Goal: Information Seeking & Learning: Learn about a topic

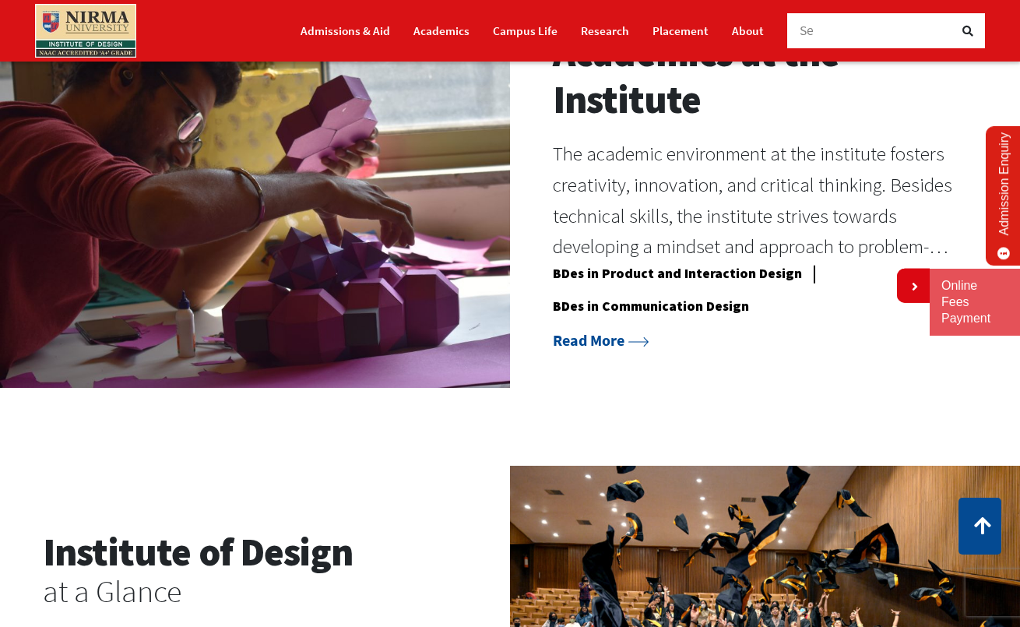
scroll to position [1180, 0]
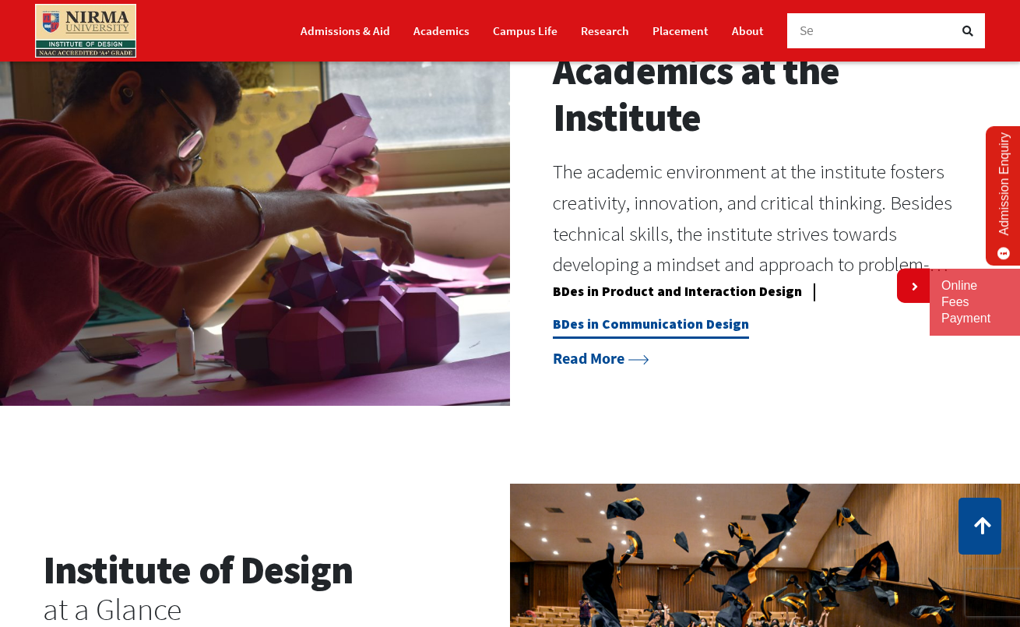
click at [708, 324] on link "BDes in Communication Design" at bounding box center [651, 326] width 196 height 23
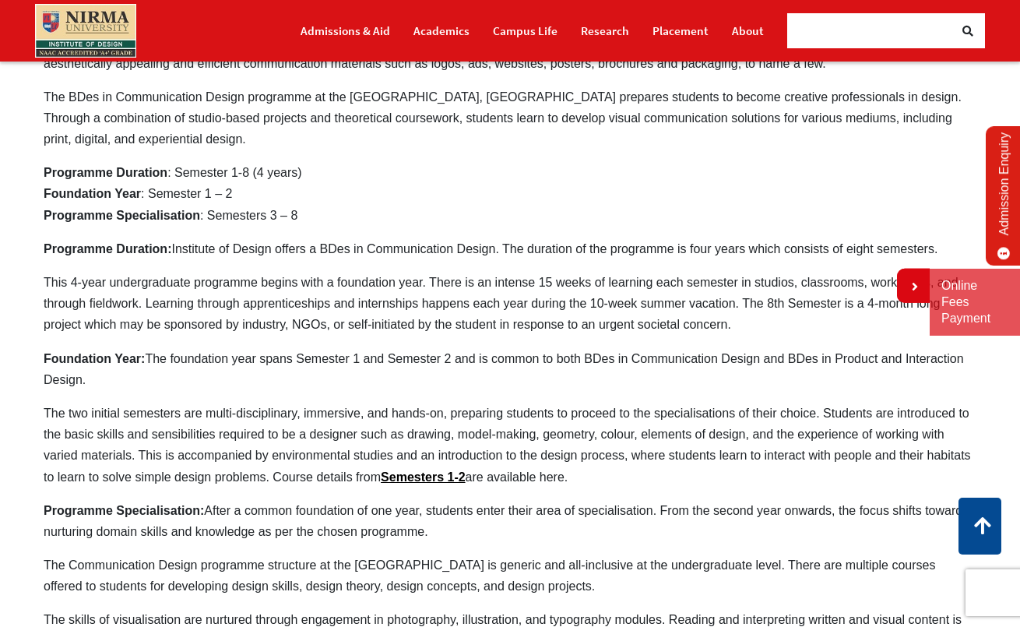
scroll to position [516, 0]
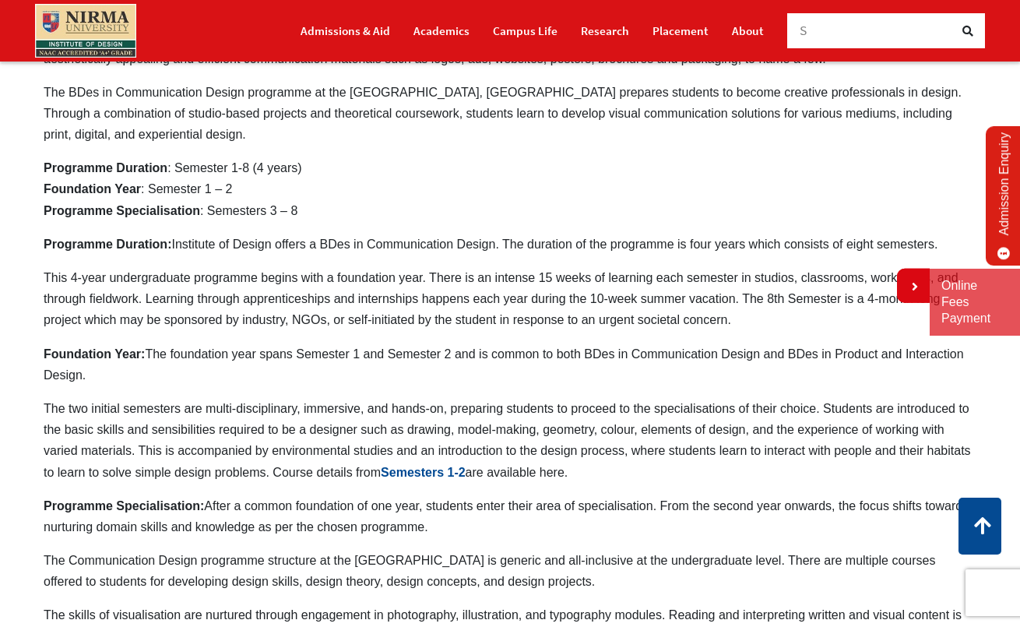
click at [414, 477] on link "Semesters 1-2" at bounding box center [423, 472] width 85 height 13
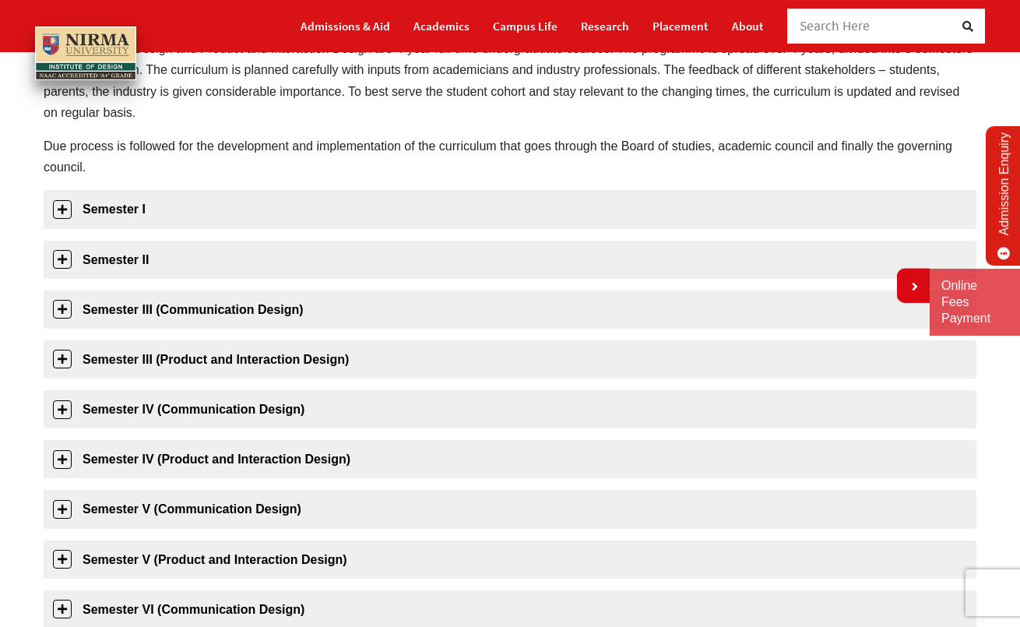
scroll to position [204, 0]
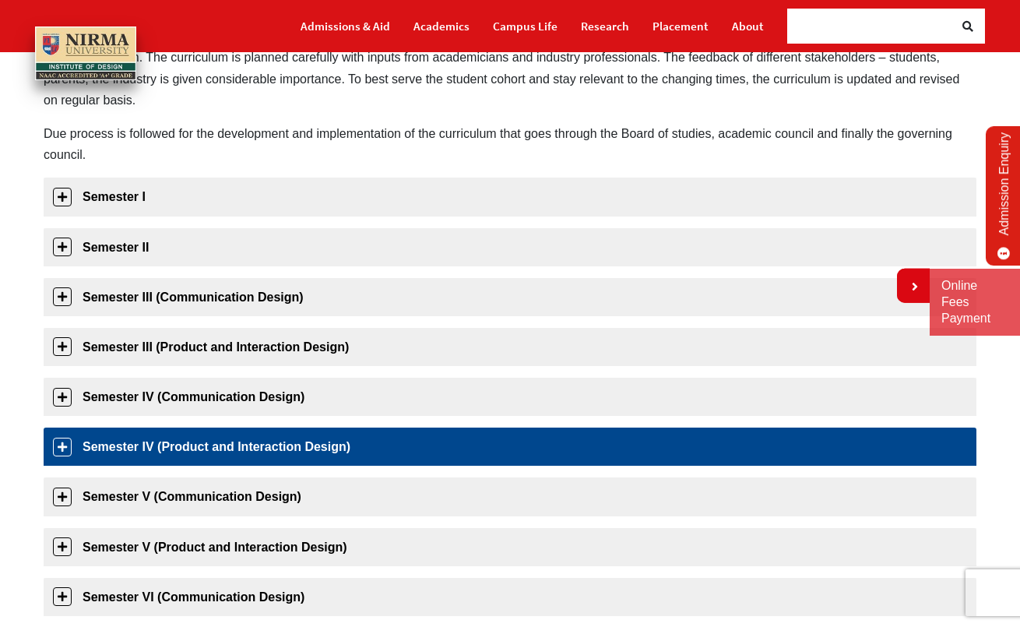
click at [136, 459] on link "Semester IV (Product and Interaction Design)" at bounding box center [510, 446] width 933 height 38
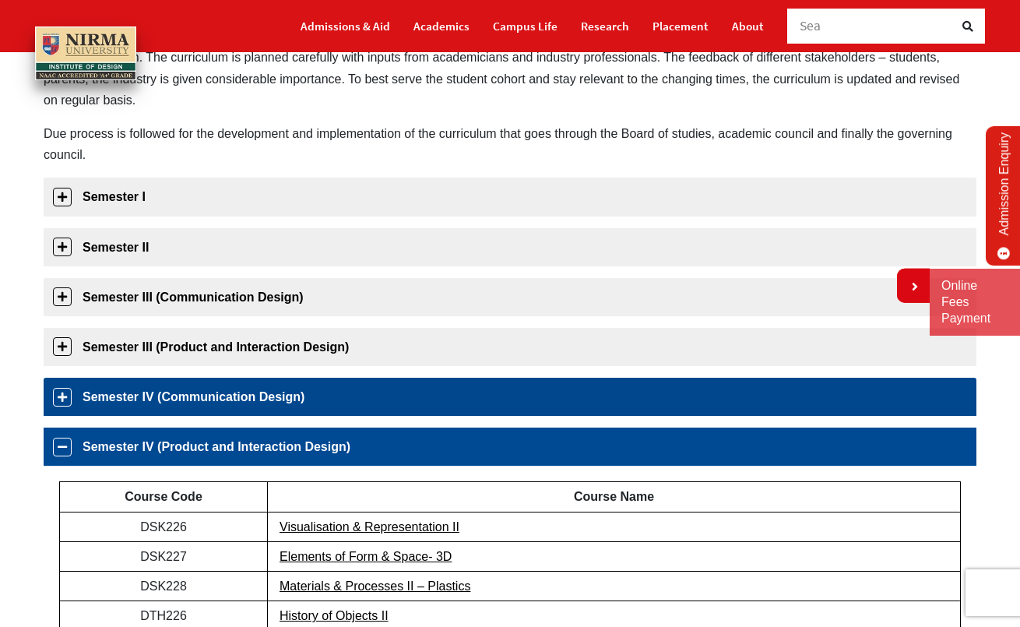
click at [139, 389] on link "Semester IV (Communication Design)" at bounding box center [510, 397] width 933 height 38
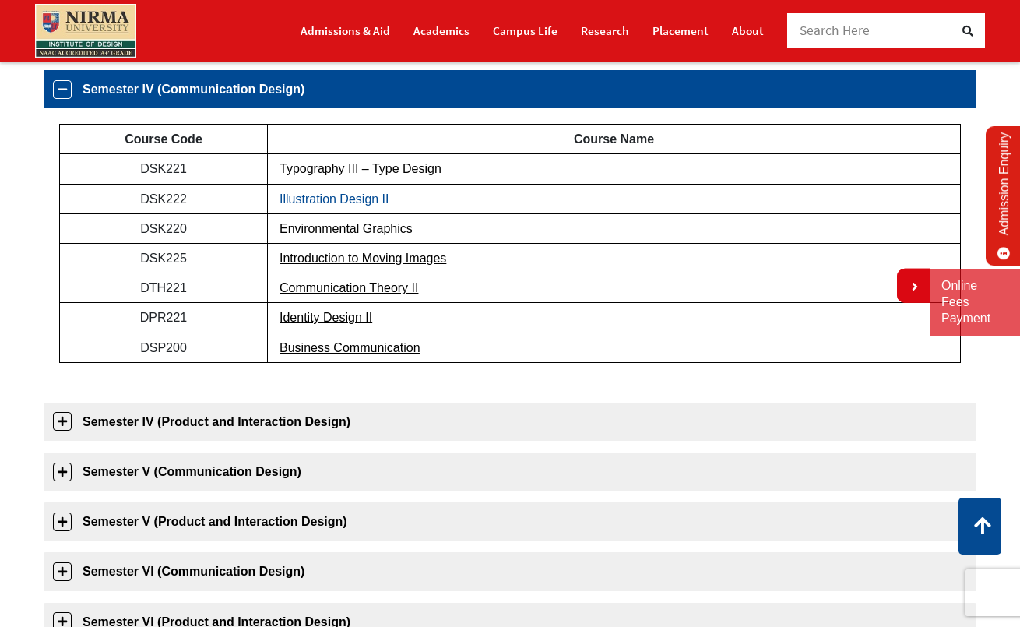
scroll to position [488, 0]
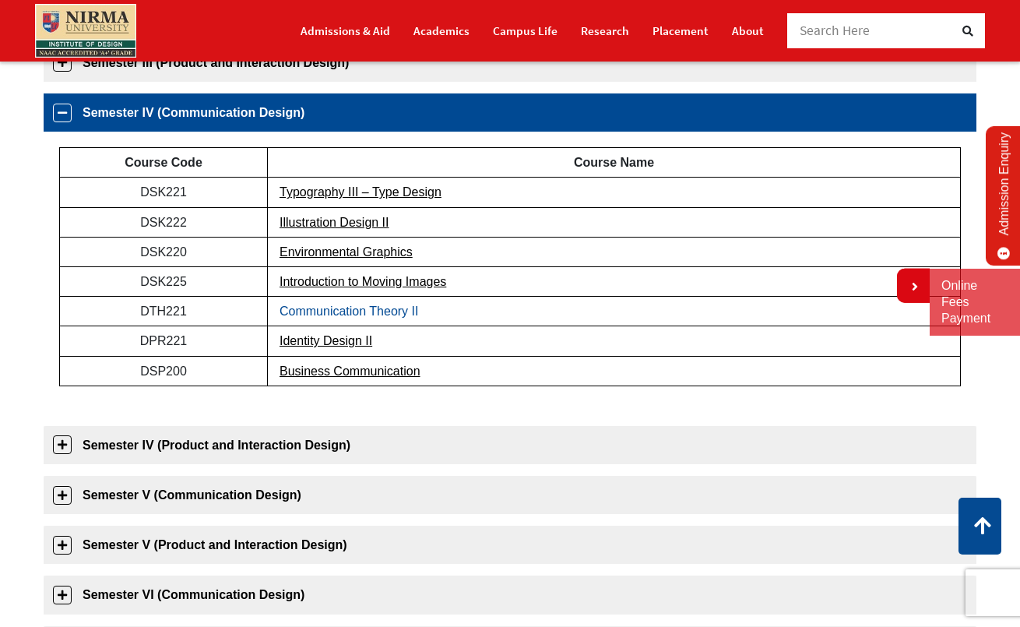
click at [368, 310] on link "Communication Theory II" at bounding box center [349, 310] width 139 height 13
